Goal: Information Seeking & Learning: Learn about a topic

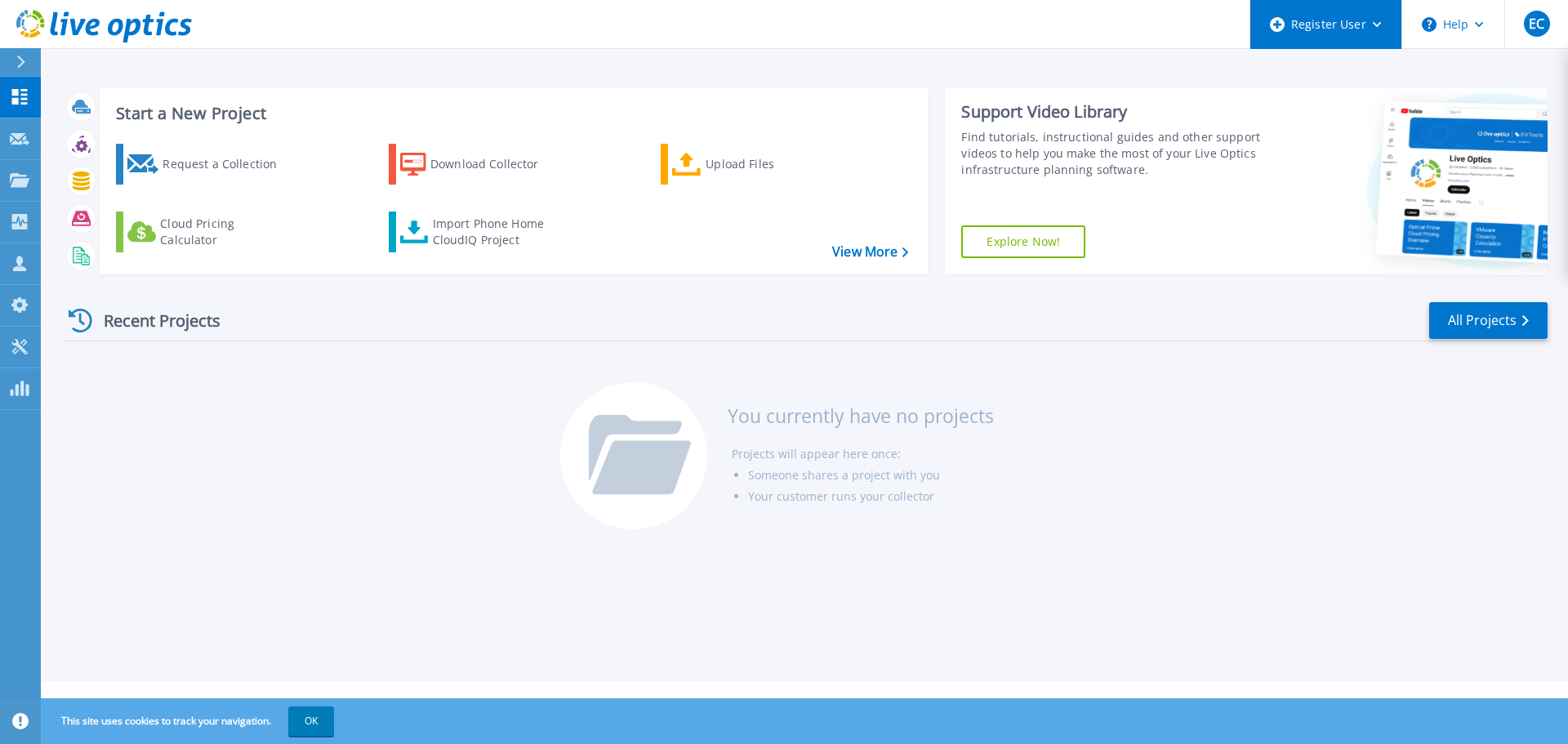
click at [1380, 26] on icon at bounding box center [1377, 25] width 9 height 6
click at [326, 719] on button "OK" at bounding box center [312, 721] width 46 height 30
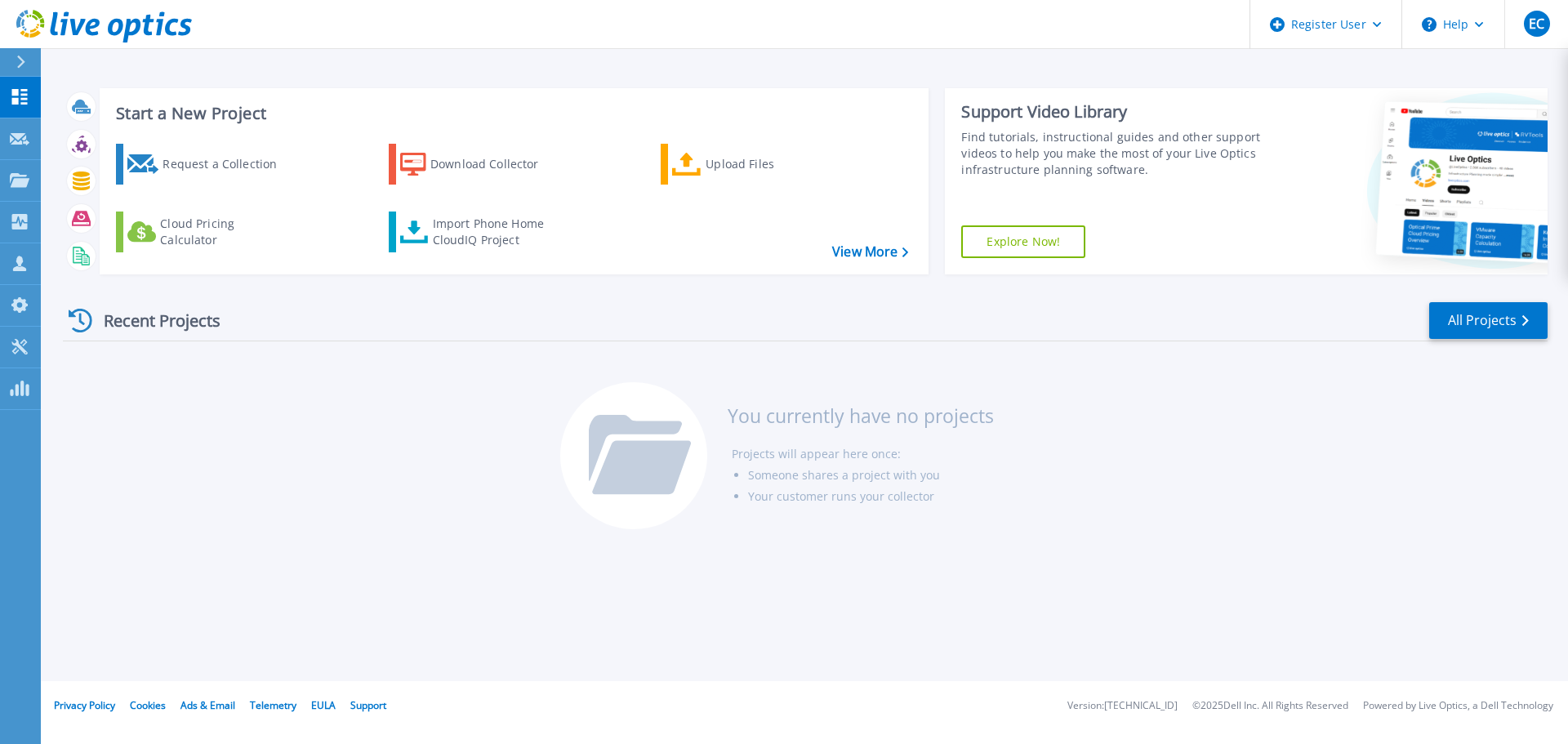
click at [31, 51] on div at bounding box center [27, 62] width 26 height 28
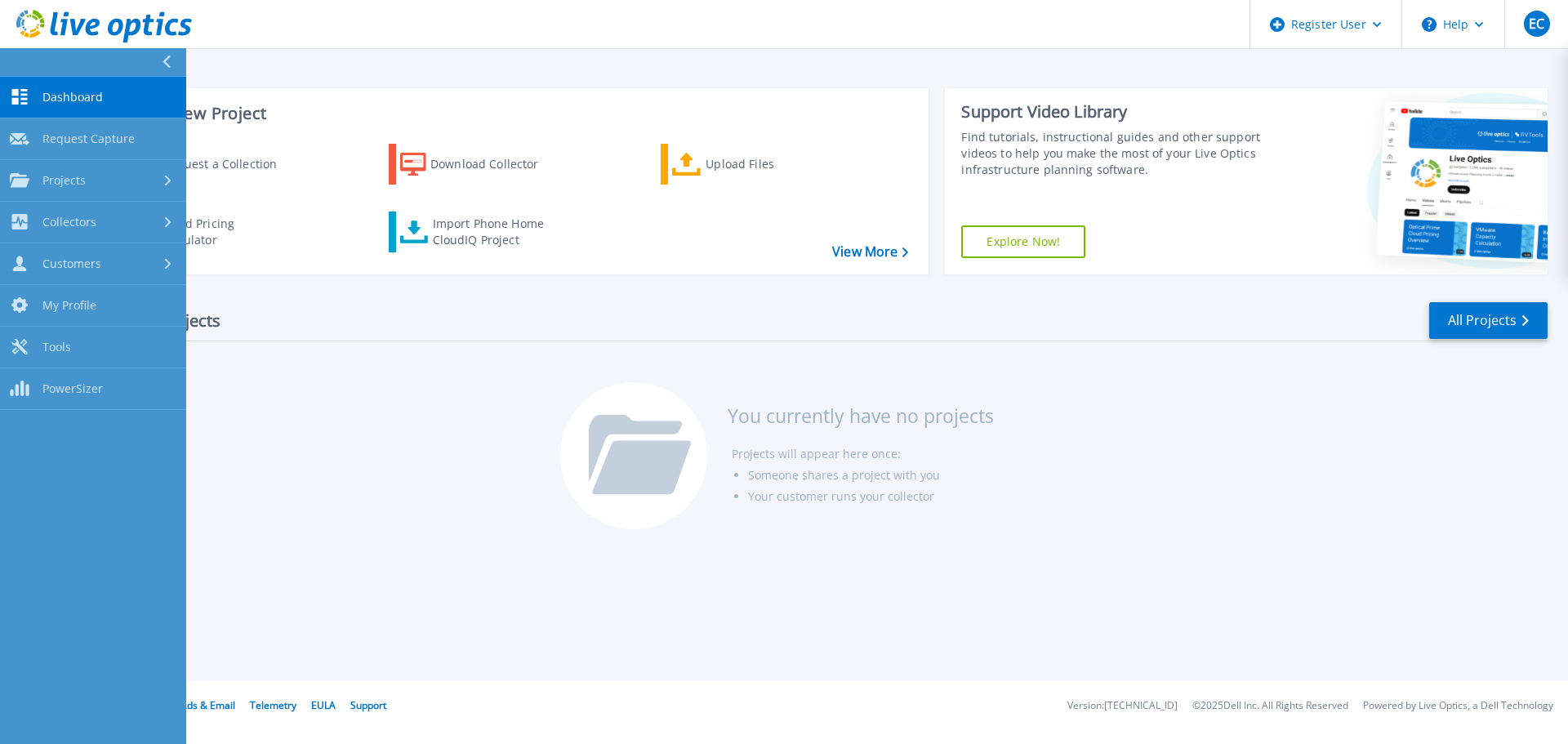
click at [162, 59] on icon at bounding box center [166, 61] width 9 height 13
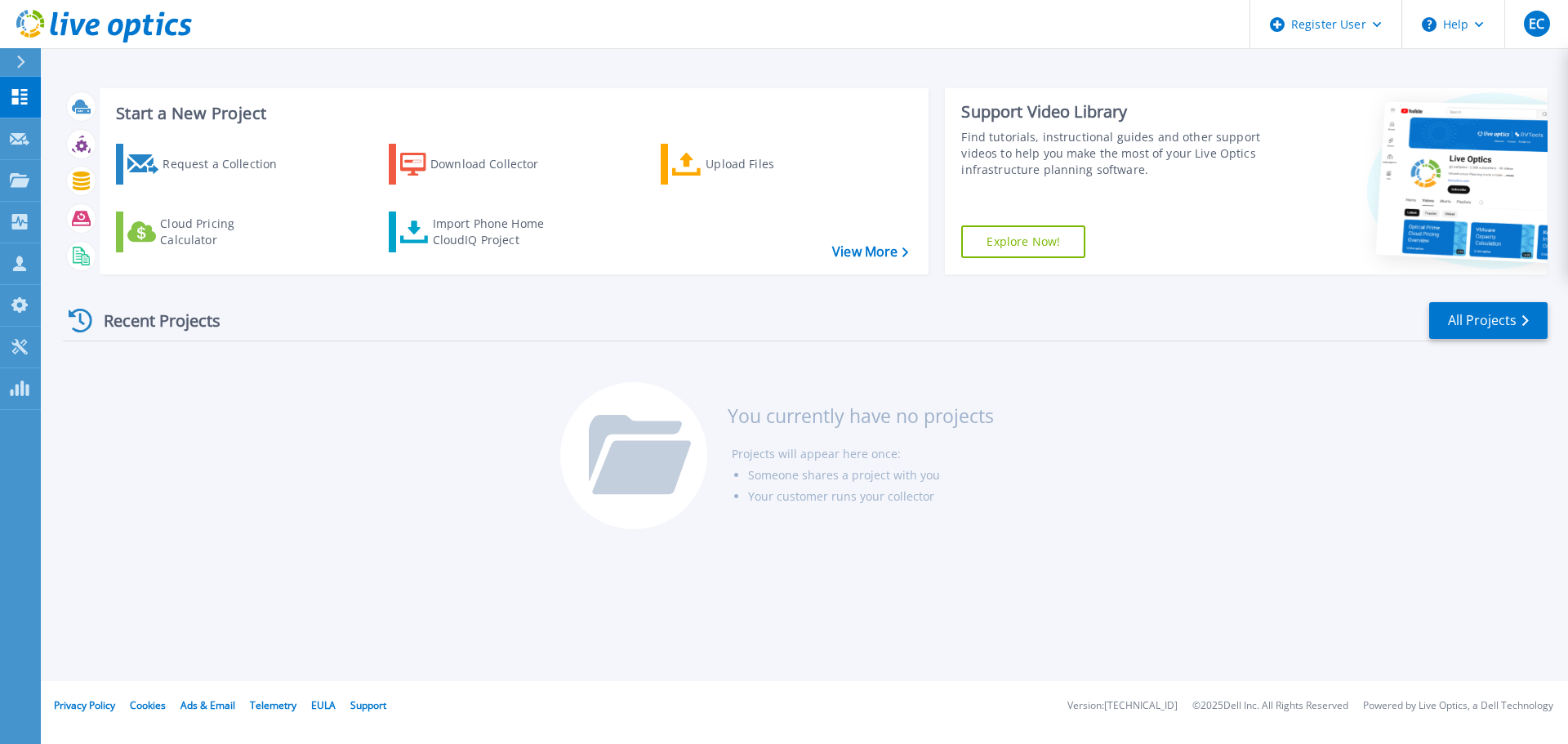
click at [506, 533] on div "Recent Projects All Projects You currently have no projects Projects will appea…" at bounding box center [805, 417] width 1485 height 258
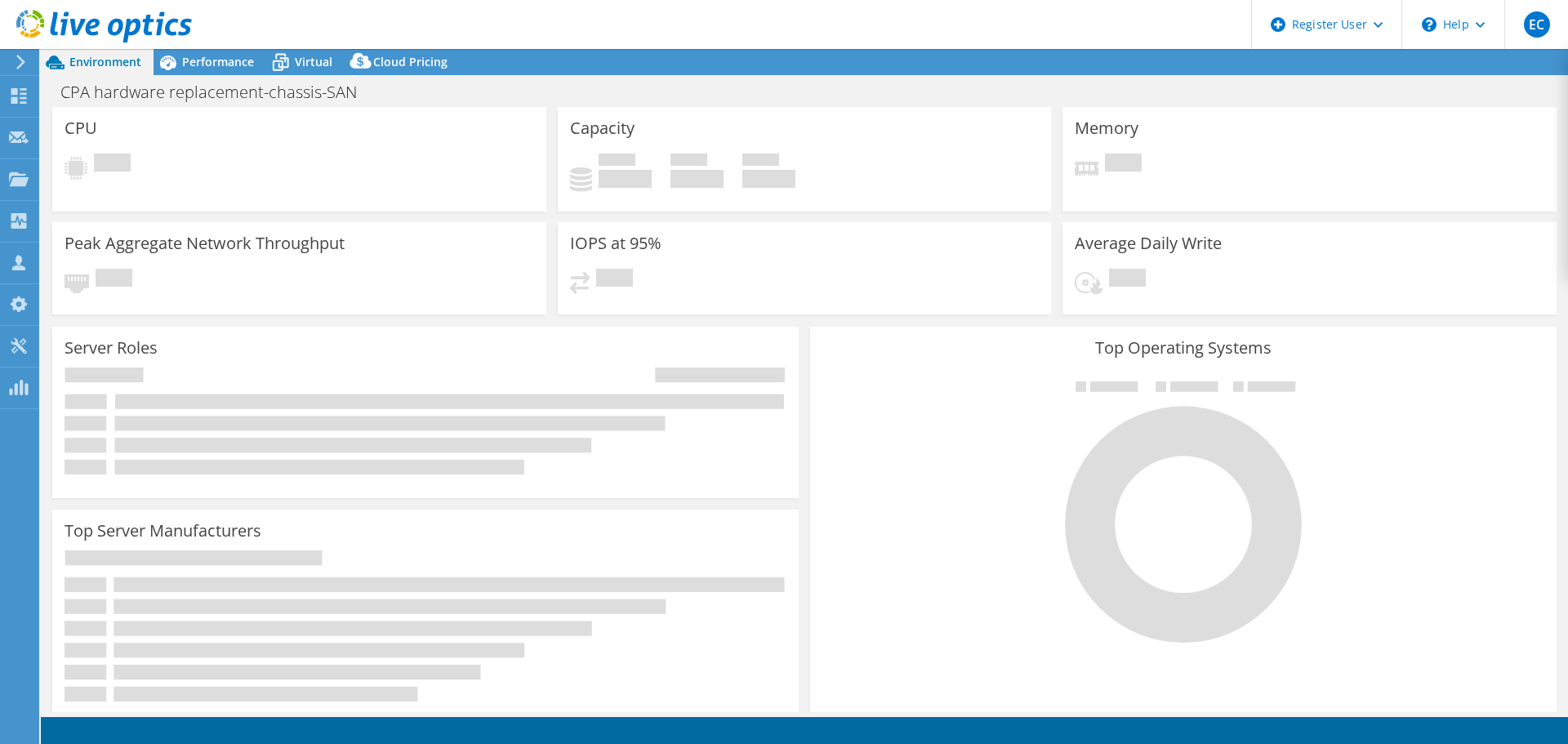
select select "USD"
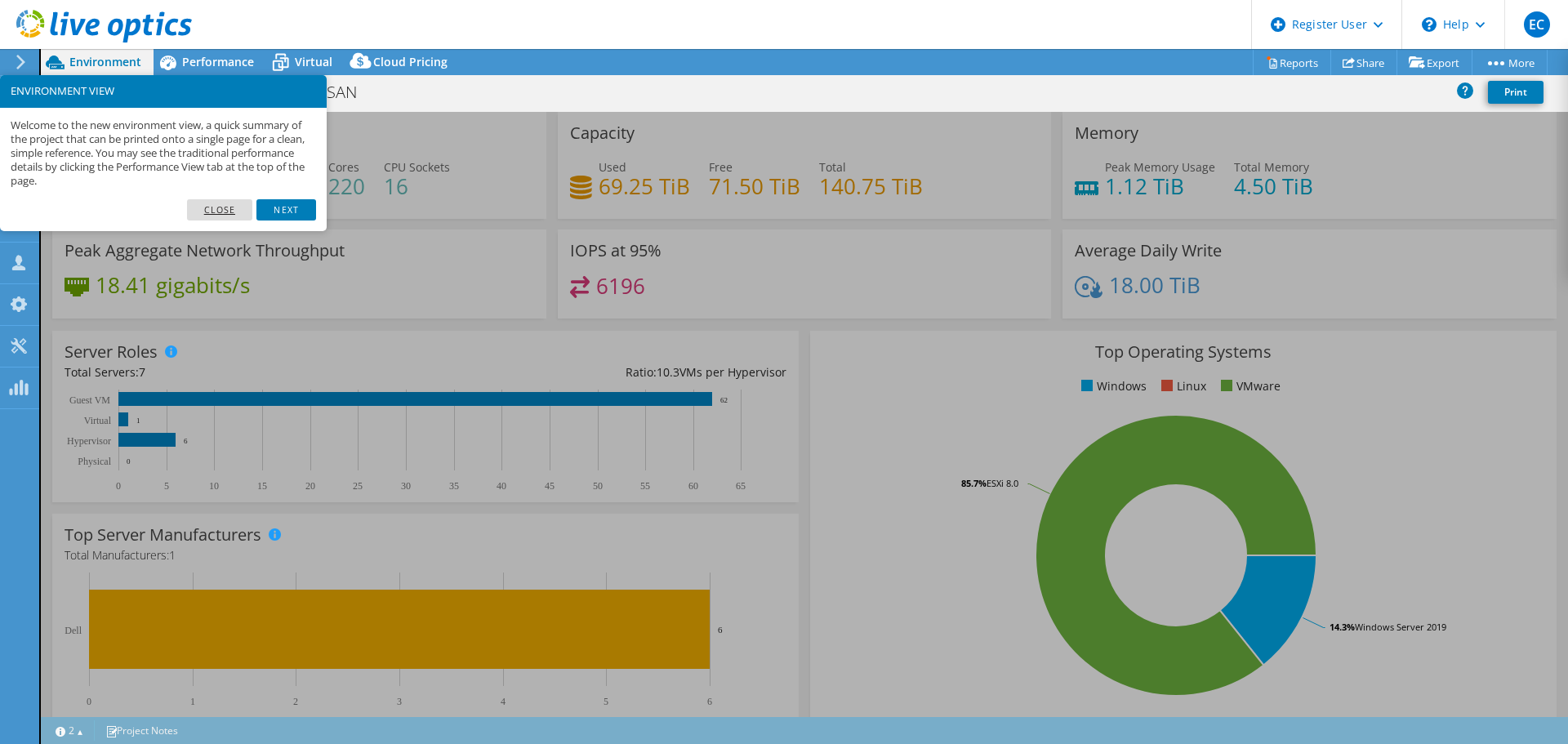
click at [223, 205] on link "Close" at bounding box center [220, 210] width 66 height 21
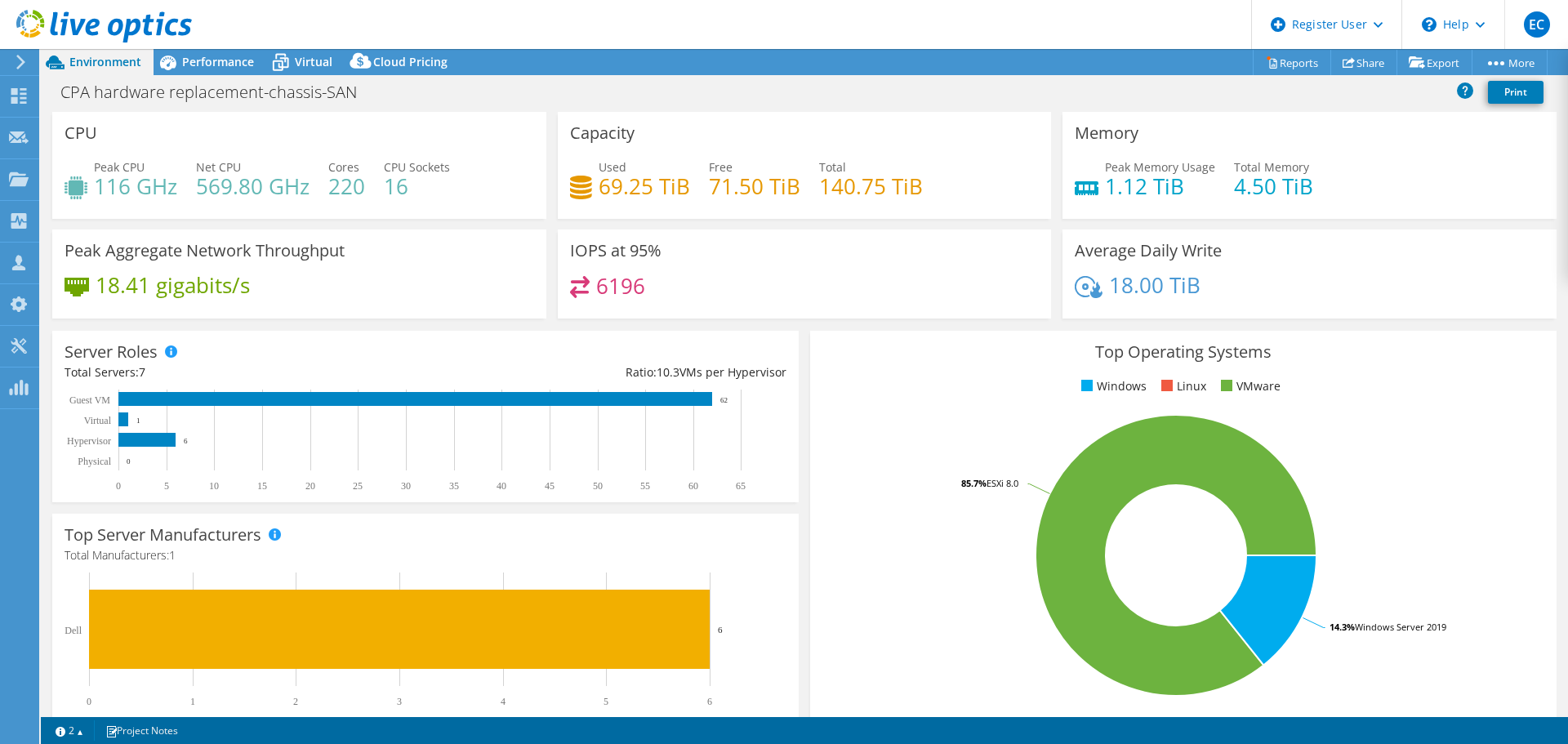
click at [176, 53] on div at bounding box center [96, 27] width 192 height 54
click at [204, 65] on span "Performance" at bounding box center [218, 61] width 72 height 15
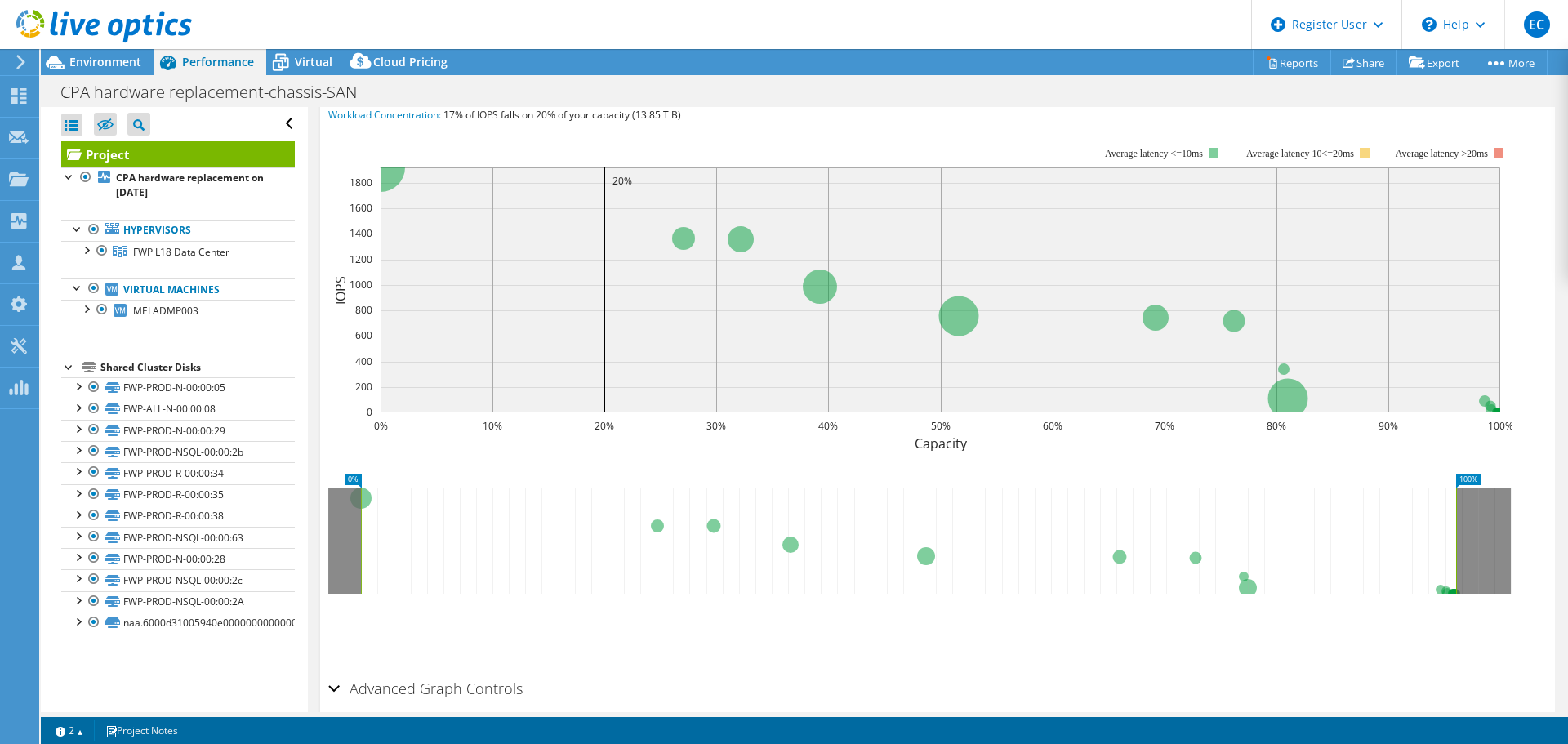
scroll to position [448, 0]
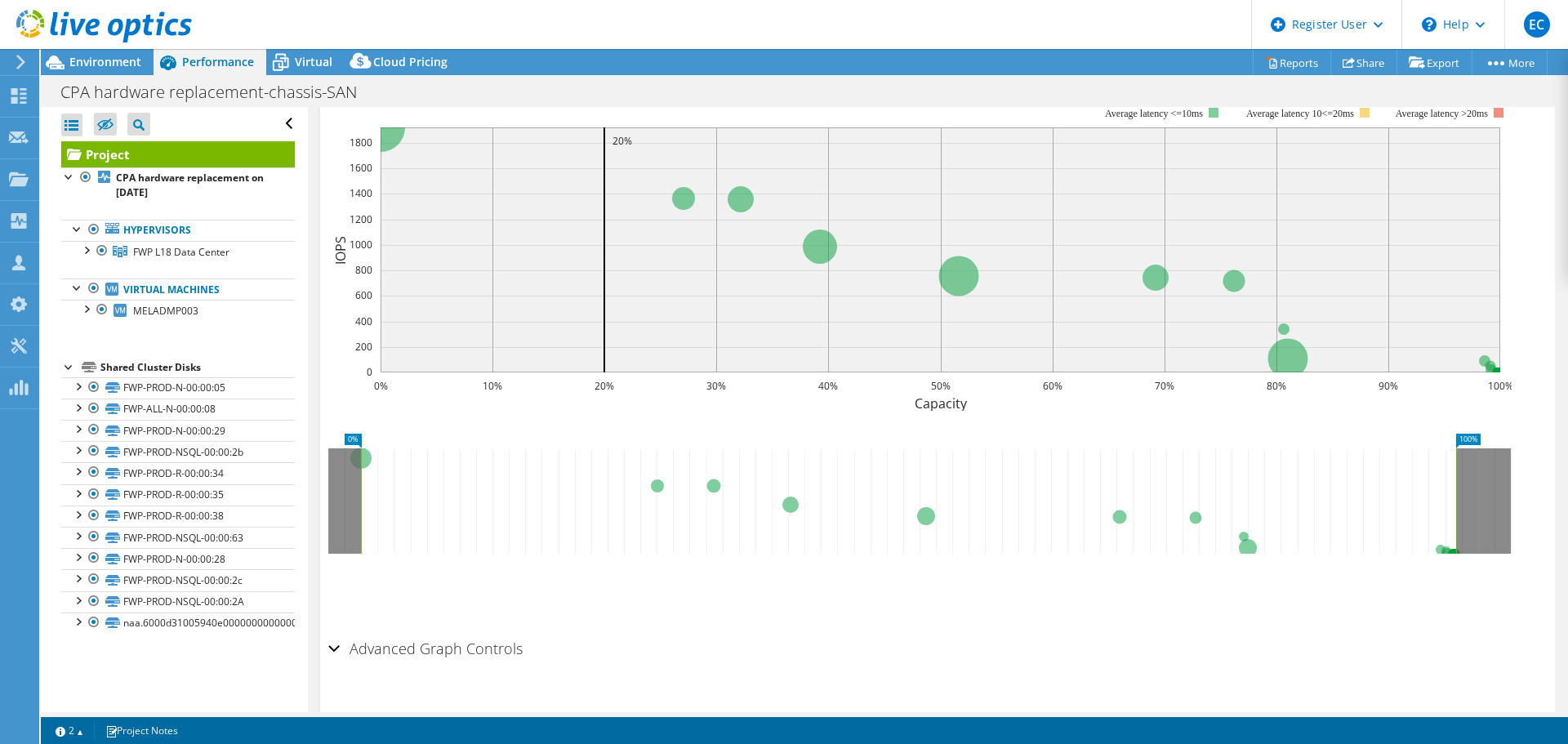
click at [332, 633] on div "Advanced Graph Controls" at bounding box center [937, 650] width 1218 height 35
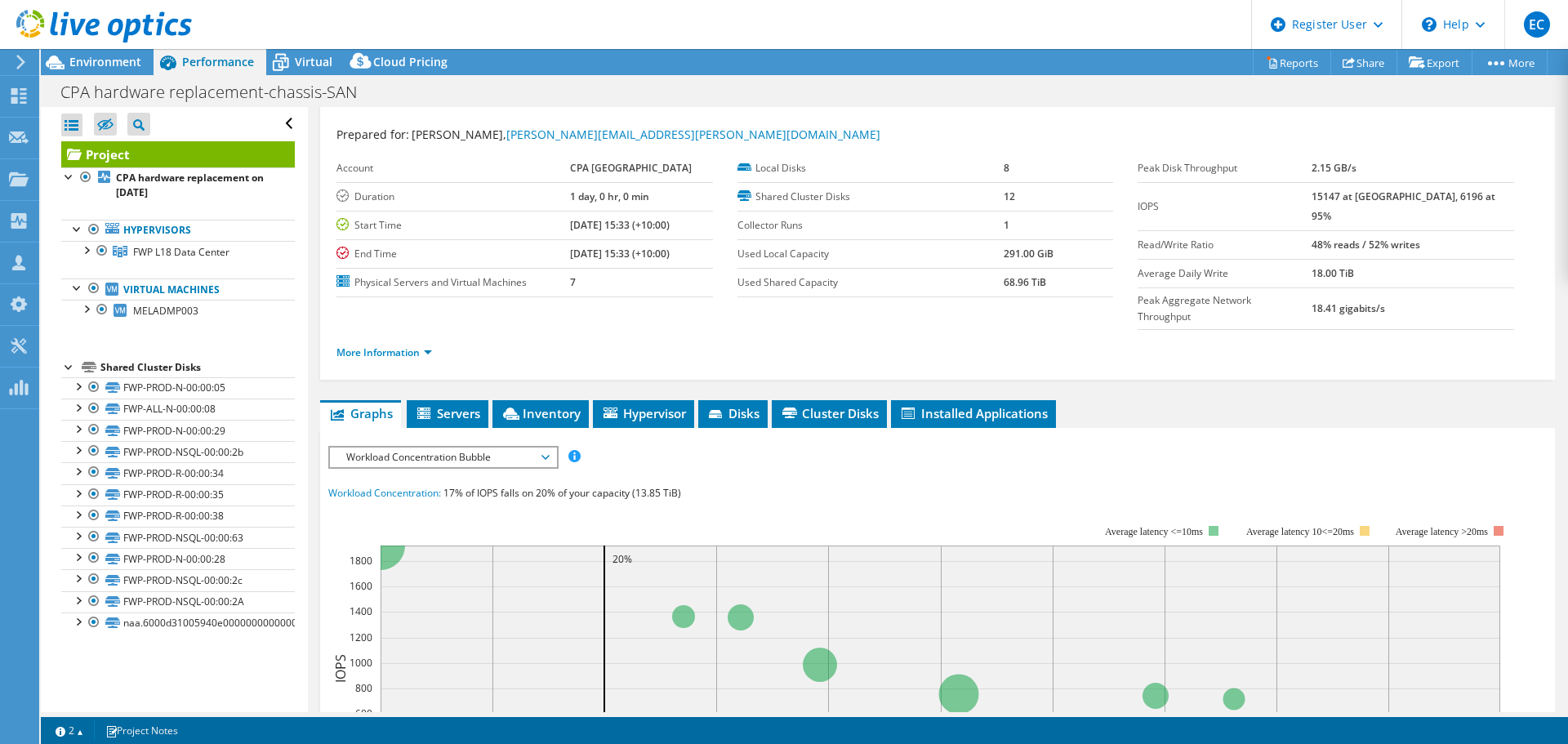
scroll to position [0, 0]
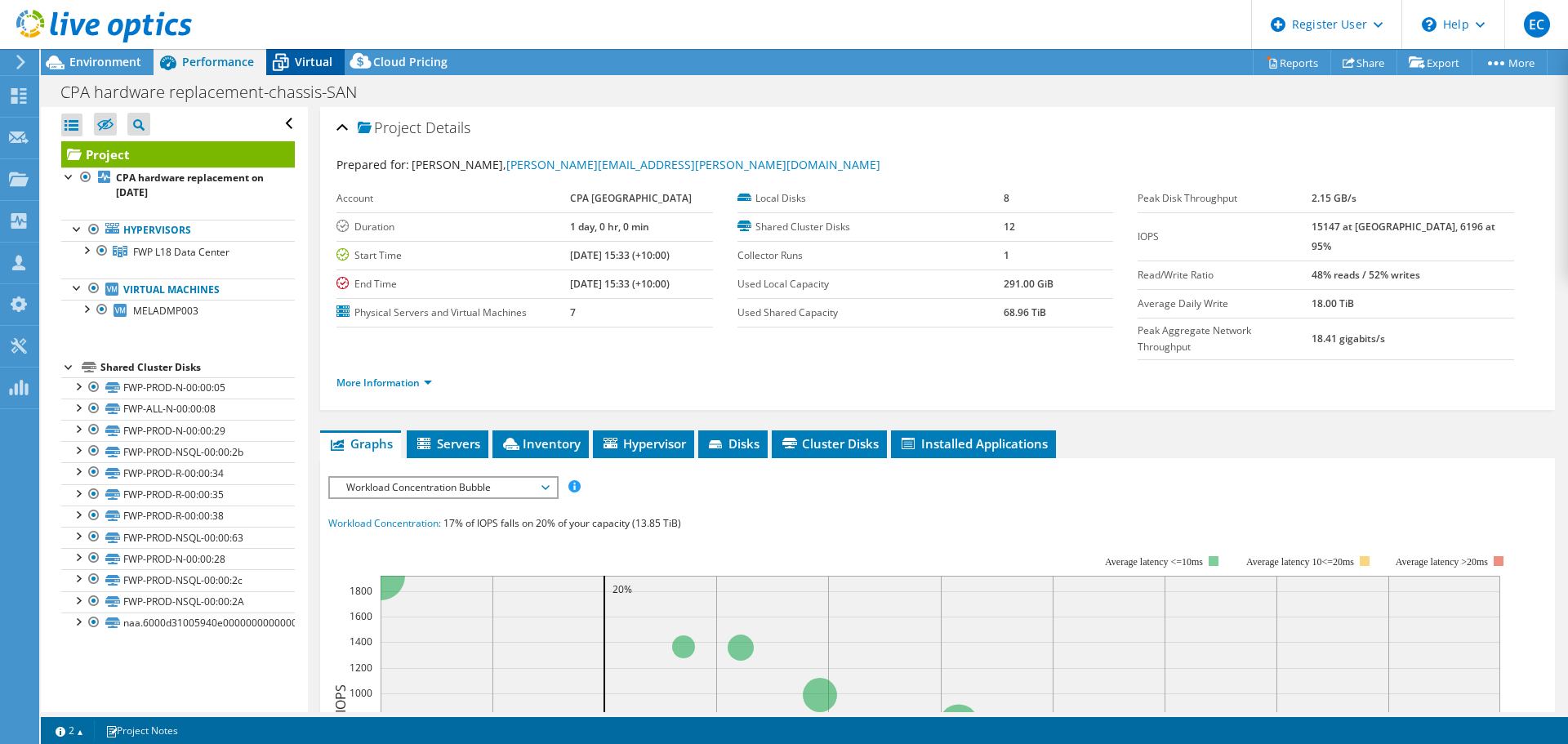
click at [296, 64] on span "Virtual" at bounding box center [313, 61] width 37 height 15
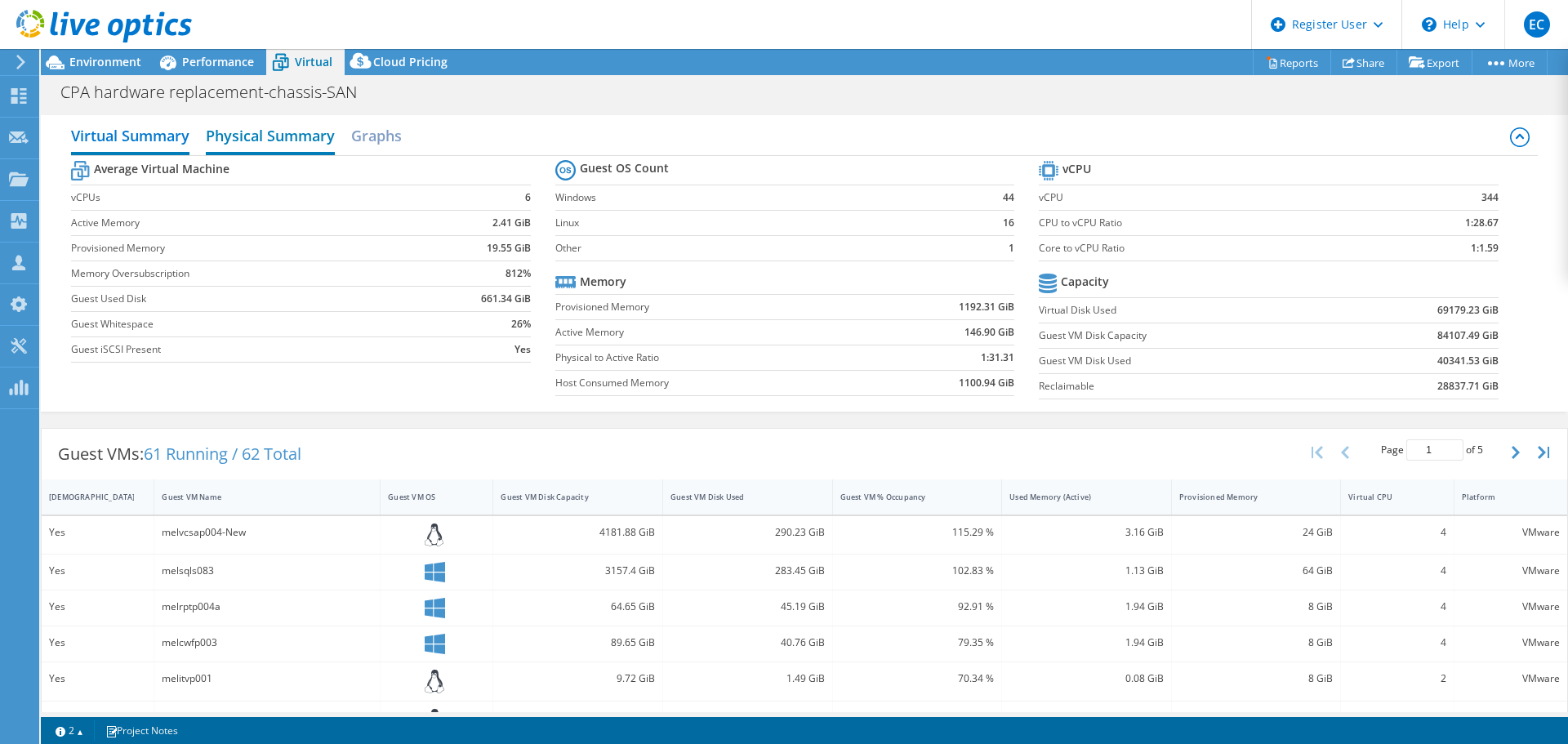
click at [233, 145] on h2 "Physical Summary" at bounding box center [270, 137] width 129 height 36
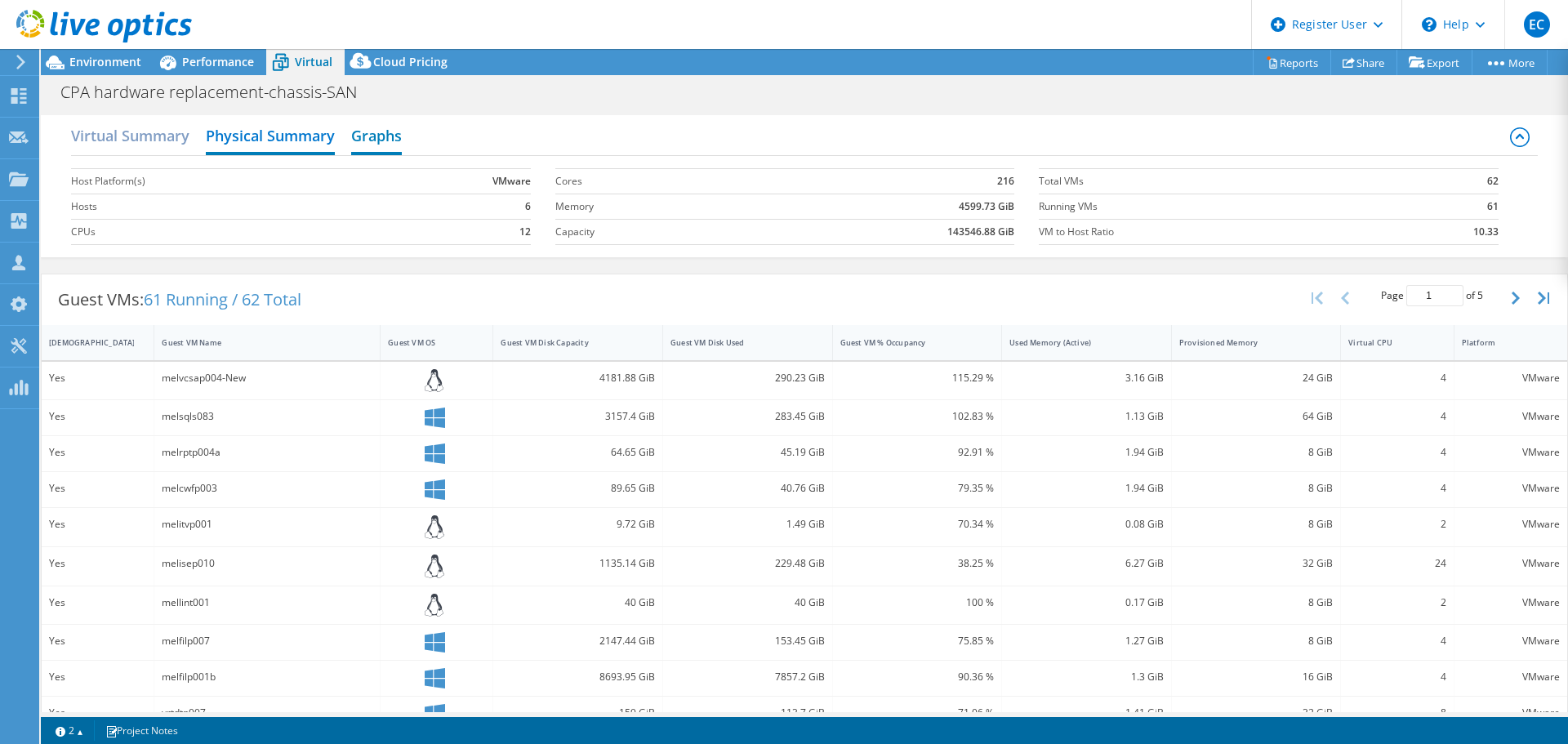
click at [355, 132] on h2 "Graphs" at bounding box center [377, 137] width 51 height 36
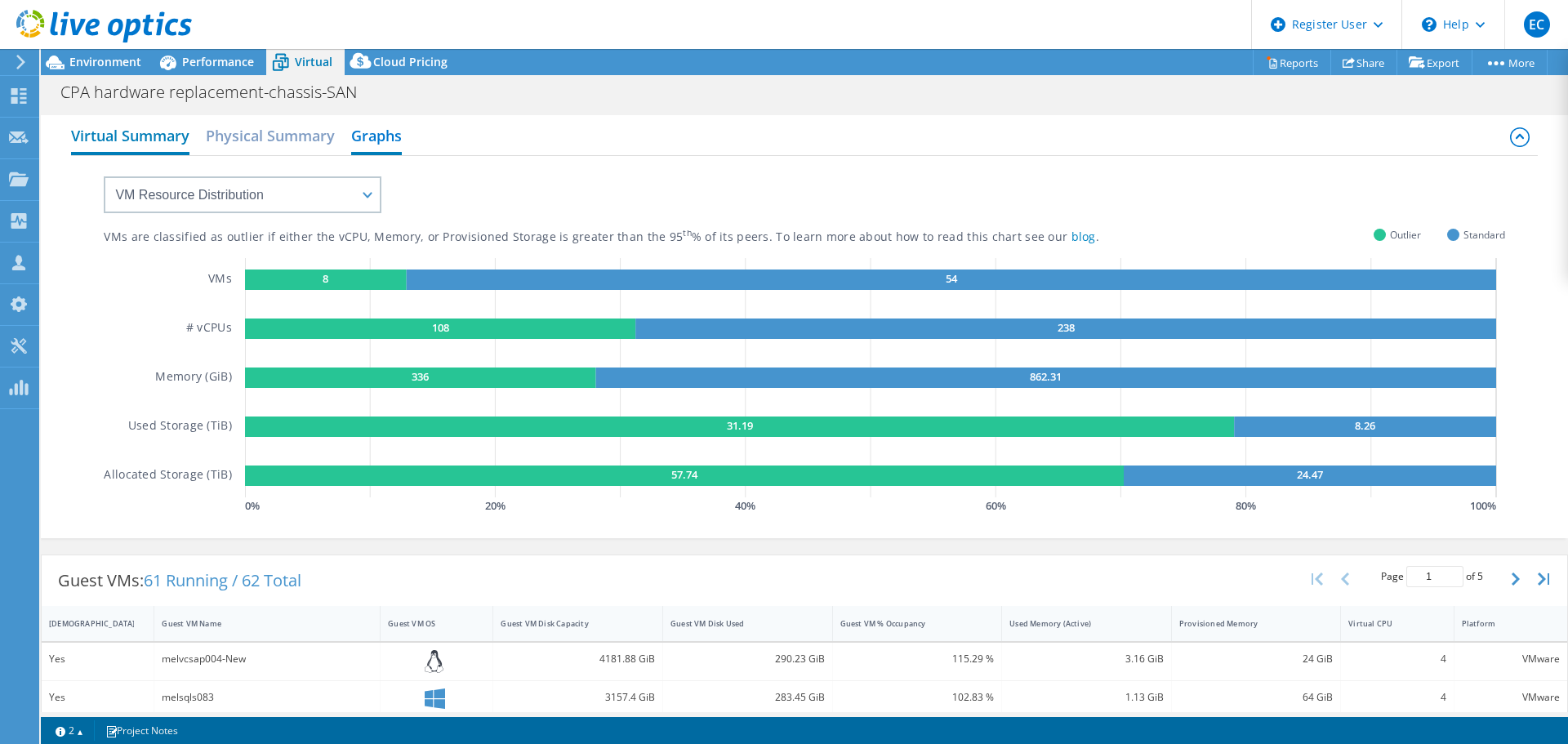
click at [97, 138] on h2 "Virtual Summary" at bounding box center [130, 137] width 118 height 36
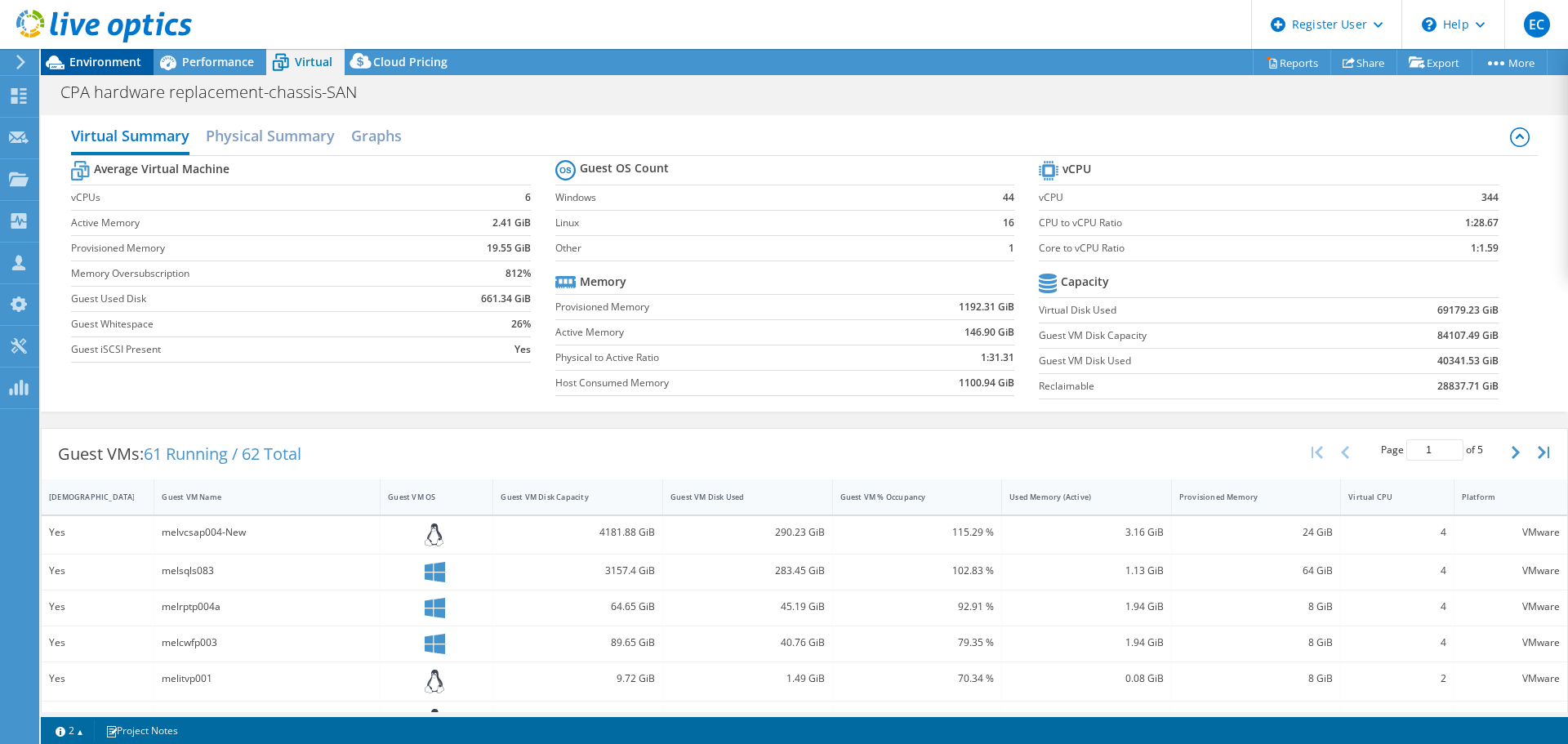
click at [99, 58] on span "Environment" at bounding box center [105, 61] width 72 height 15
